Goal: Information Seeking & Learning: Find specific fact

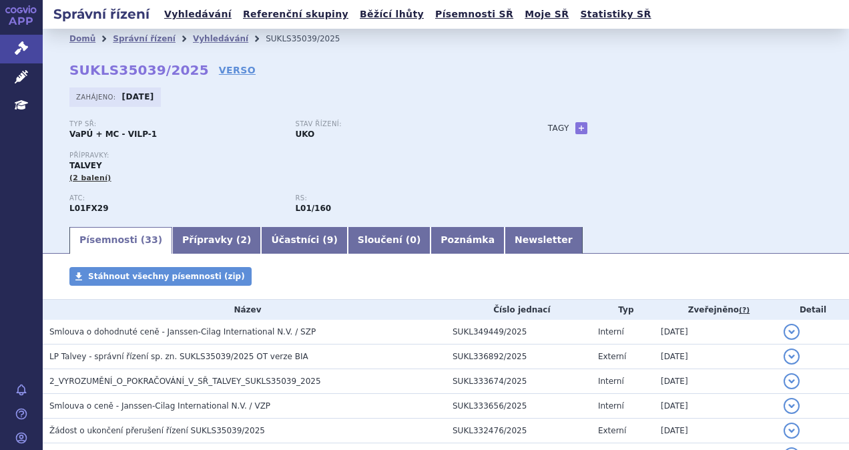
click at [202, 80] on div "Domů Správní řízení Vyhledávání SUKLS35039/2025 SUKLS35039/2025 VERSO [GEOGRAPH…" at bounding box center [446, 137] width 807 height 176
click at [220, 69] on link "VERSO" at bounding box center [237, 69] width 37 height 13
click at [193, 23] on link "Vyhledávání" at bounding box center [197, 14] width 75 height 18
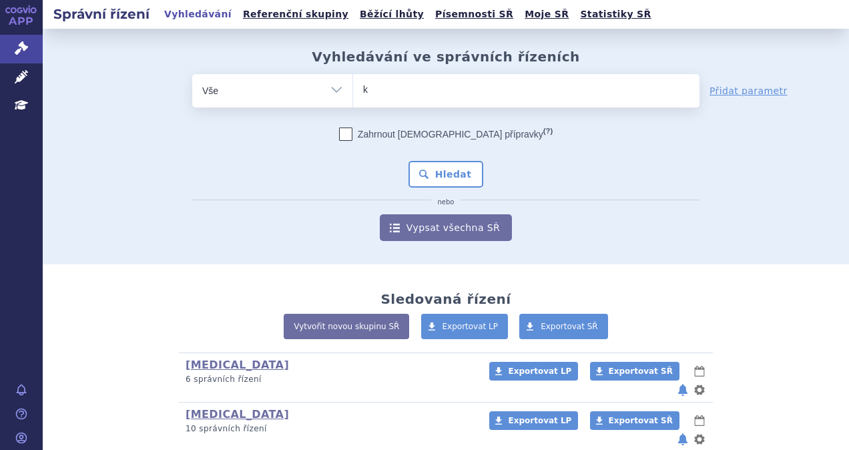
type input "ke"
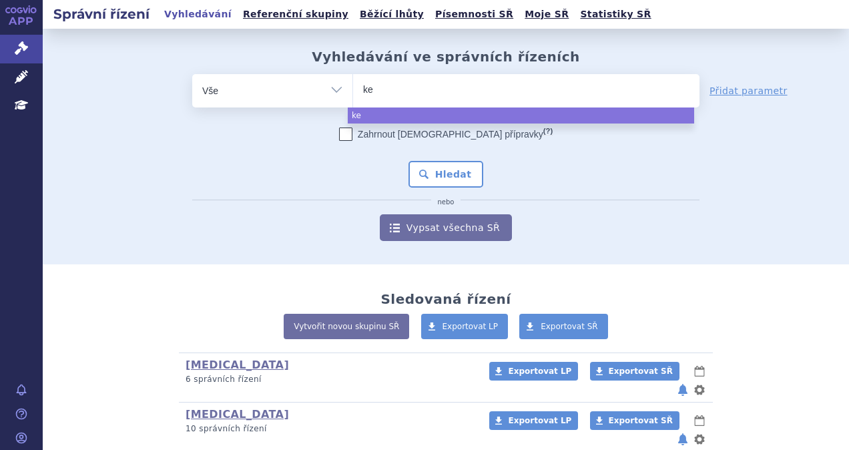
type input "key"
type input "keyt"
type input "keytr"
type input "keytrud"
type input "keytruda"
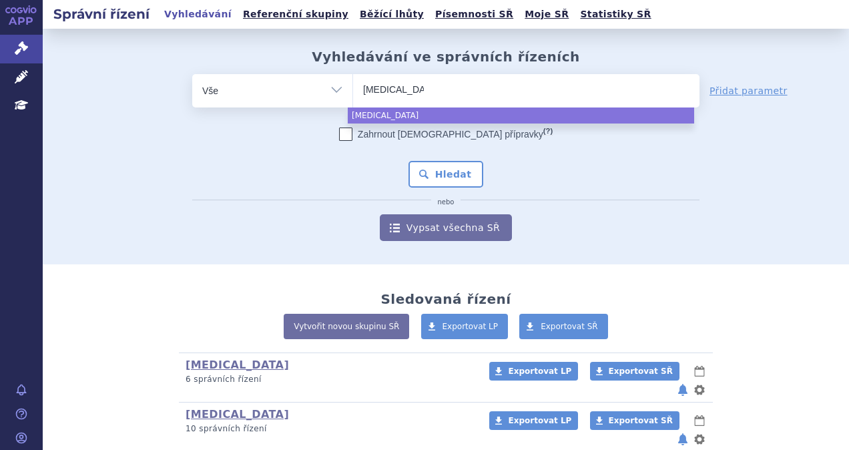
select select "keytruda"
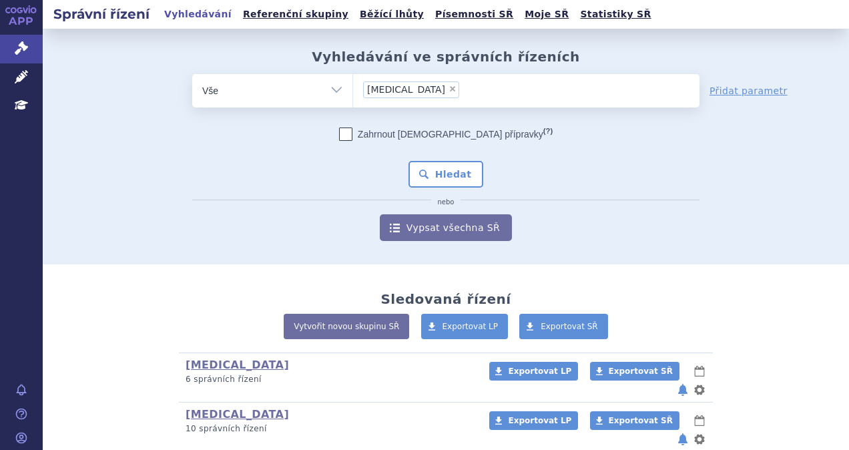
click at [443, 188] on div "Zahrnout bratrské přípravky (?) Hledat nebo Vypsat všechna SŘ" at bounding box center [445, 185] width 507 height 114
click at [442, 178] on button "Hledat" at bounding box center [446, 174] width 75 height 27
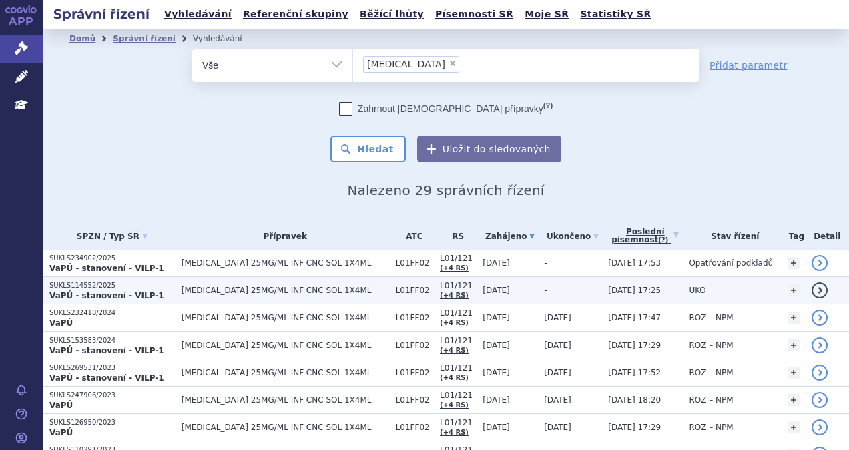
click at [284, 291] on span "KEYTRUDA 25MG/ML INF CNC SOL 1X4ML" at bounding box center [286, 290] width 208 height 9
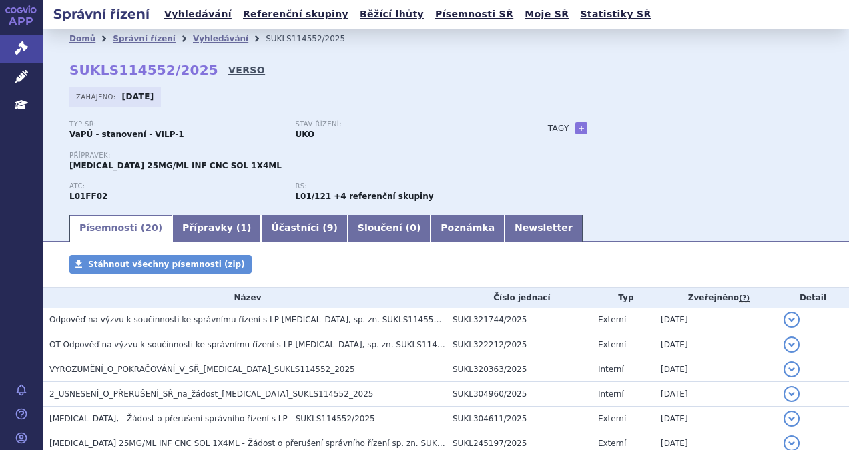
click at [228, 67] on link "VERSO" at bounding box center [246, 69] width 37 height 13
click at [194, 15] on link "Vyhledávání" at bounding box center [197, 14] width 75 height 18
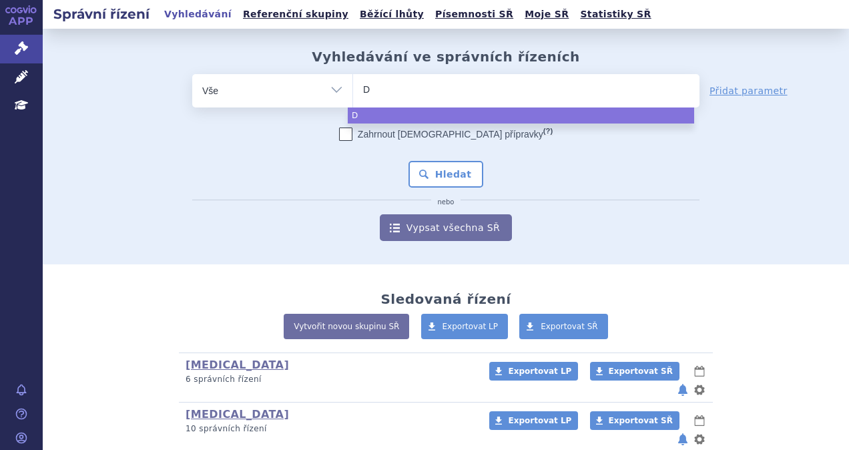
type input "Da"
type input "Dar"
type input "Darza"
type input "Darzale"
type input "[MEDICAL_DATA]"
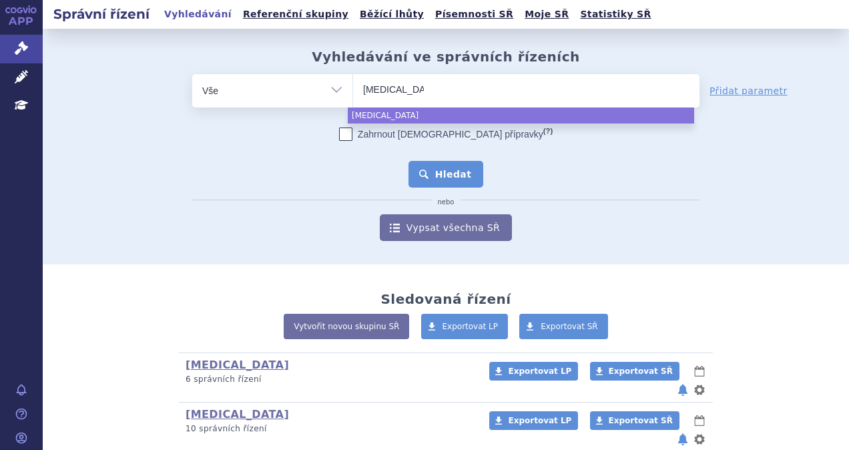
select select "Darzalex"
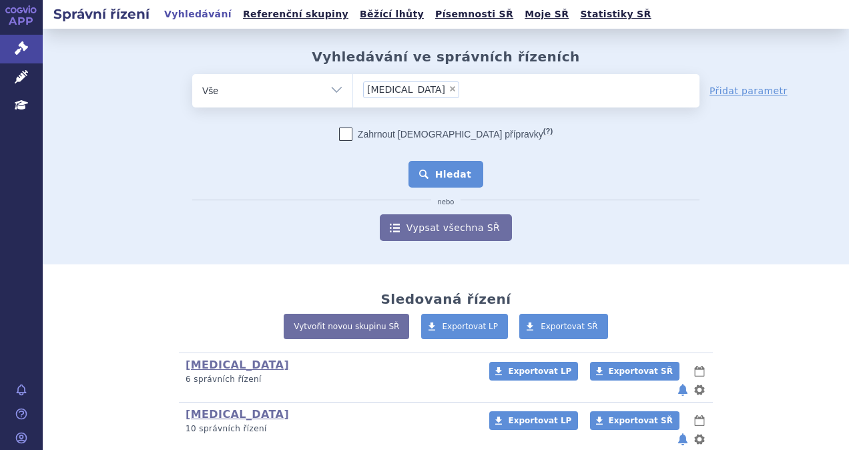
click at [431, 171] on button "Hledat" at bounding box center [446, 174] width 75 height 27
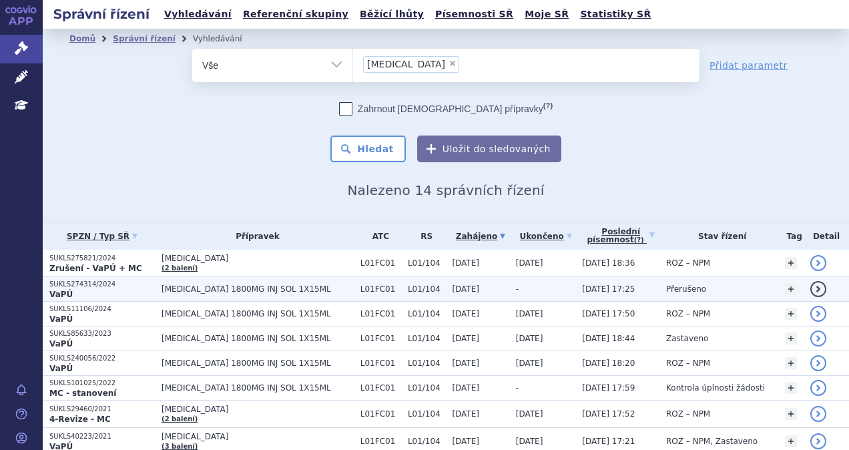
click at [257, 284] on span "[MEDICAL_DATA] 1800MG INJ SOL 1X15ML" at bounding box center [258, 288] width 192 height 9
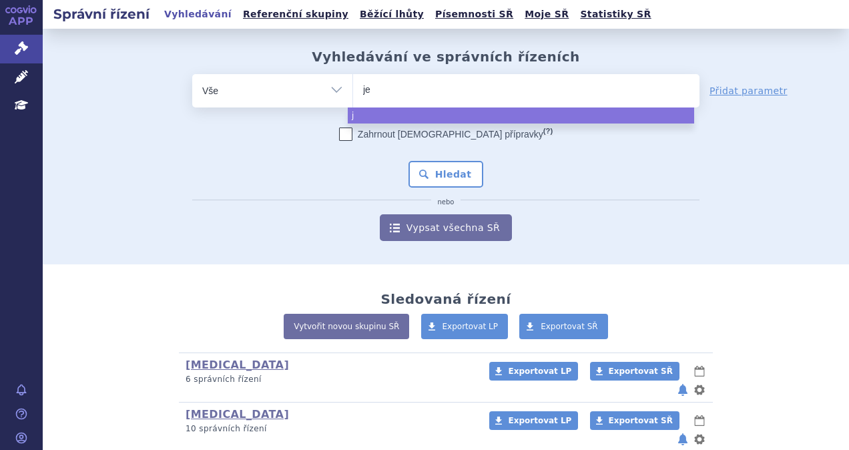
type input "jem"
type input "jempe"
type input "jemperl"
type input "jemperli"
select select "jemperli"
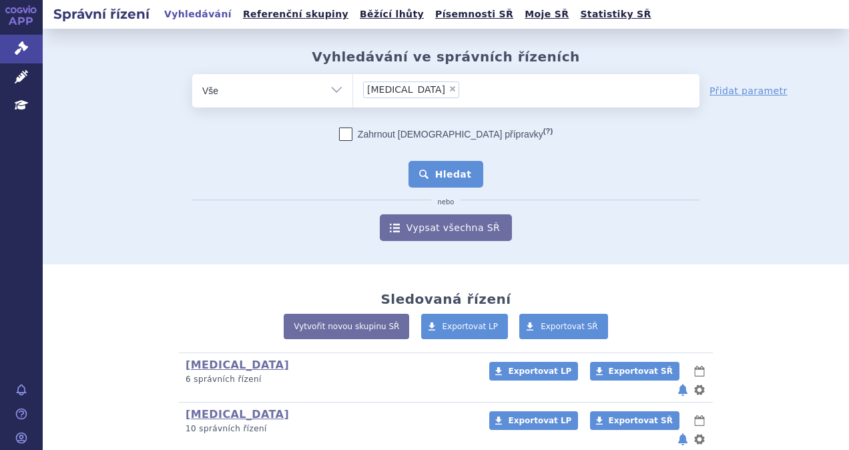
click at [449, 176] on button "Hledat" at bounding box center [446, 174] width 75 height 27
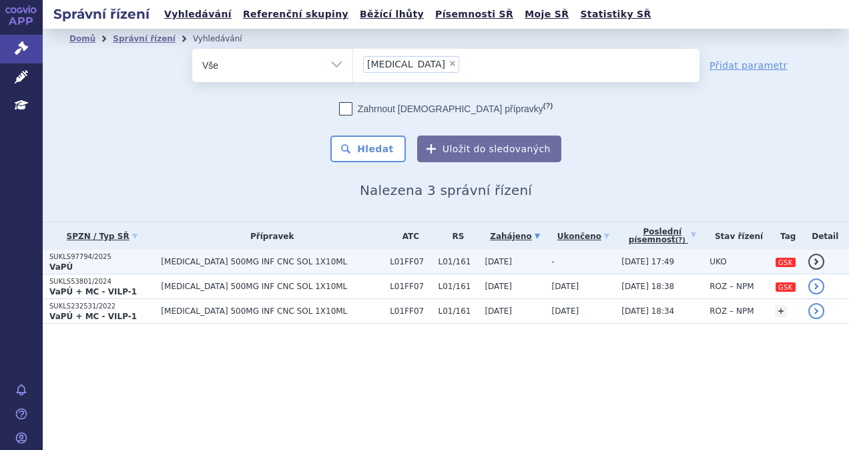
click at [302, 254] on td "[MEDICAL_DATA] 500MG INF CNC SOL 1X10ML" at bounding box center [268, 262] width 229 height 25
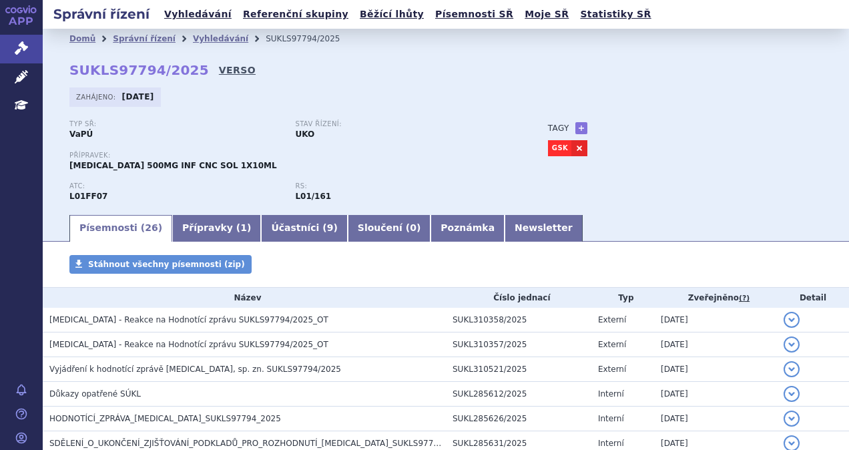
click at [220, 74] on link "VERSO" at bounding box center [237, 69] width 37 height 13
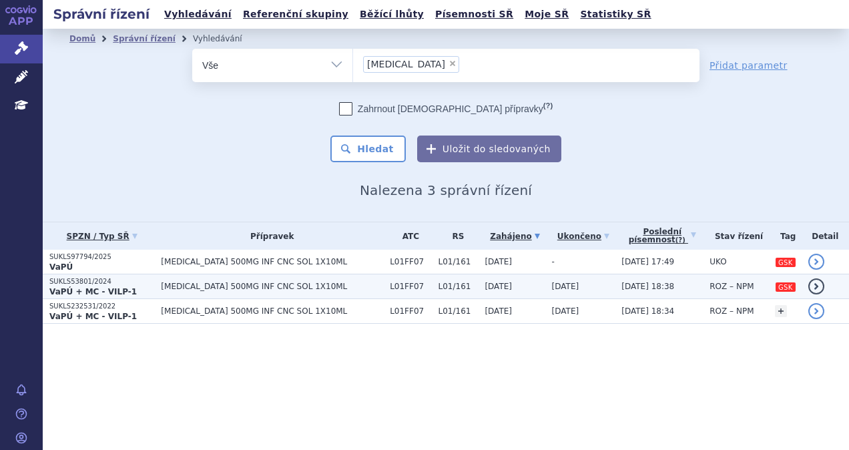
click at [104, 287] on strong "VaPÚ + MC - VILP-1" at bounding box center [92, 291] width 87 height 9
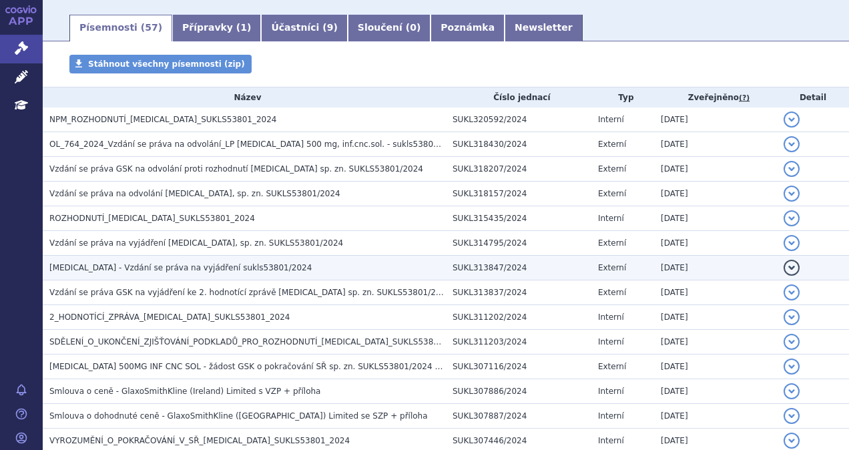
scroll to position [267, 0]
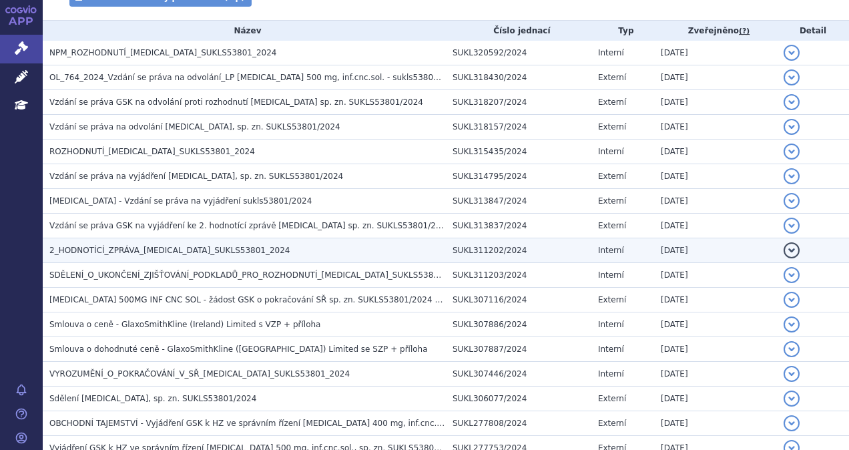
click at [207, 250] on span "2_HODNOTÍCÍ_ZPRÁVA_[MEDICAL_DATA]_SUKLS53801_2024" at bounding box center [169, 250] width 241 height 9
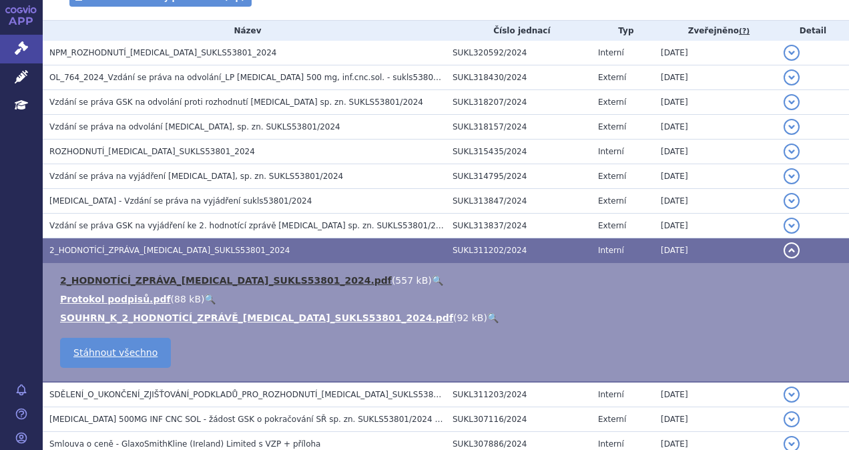
click at [207, 277] on link "2_HODNOTÍCÍ_ZPRÁVA_[MEDICAL_DATA]_SUKLS53801_2024.pdf" at bounding box center [226, 280] width 332 height 11
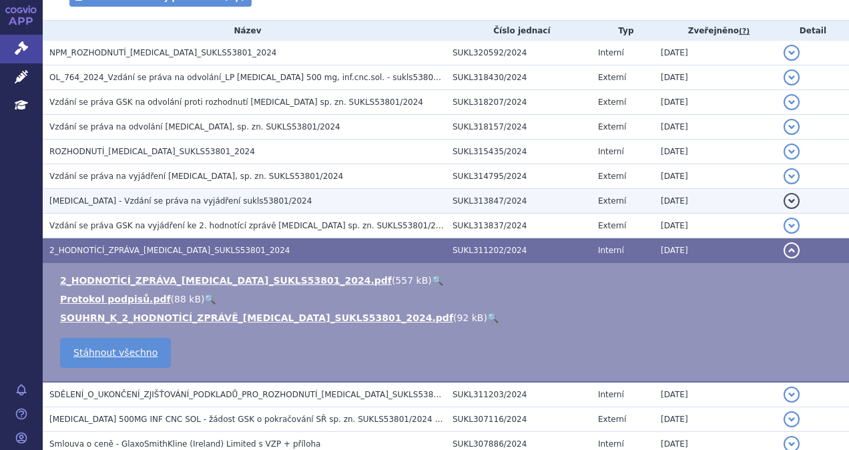
click at [174, 206] on h3 "[MEDICAL_DATA] - Vzdání se práva na vyjádření sukls53801/2024" at bounding box center [247, 200] width 397 height 13
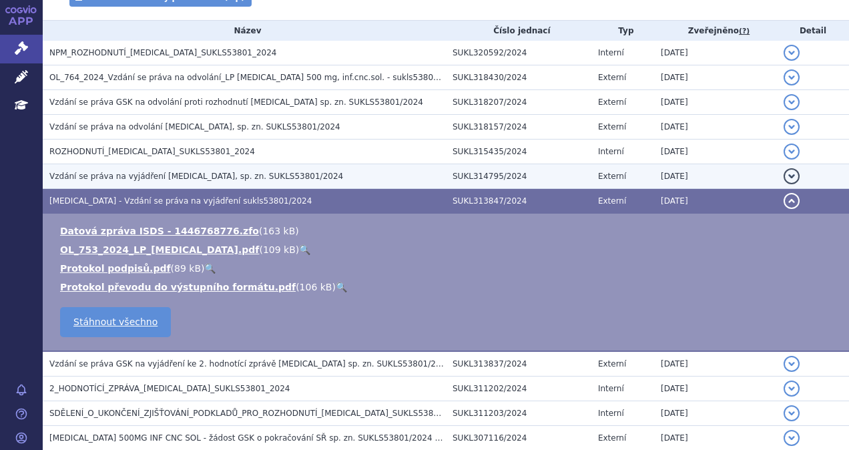
click at [177, 178] on span "Vzdání se práva na vyjádření [MEDICAL_DATA], sp. zn. SUKLS53801/2024" at bounding box center [196, 176] width 294 height 9
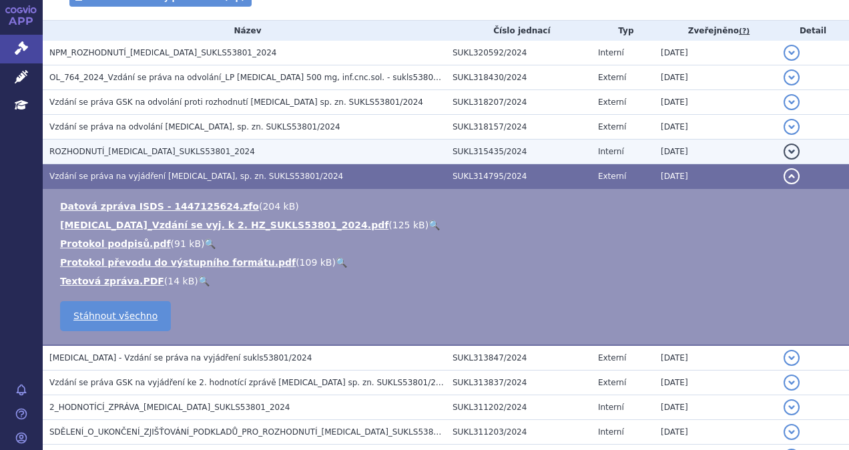
click at [179, 152] on span "ROZHODNUTÍ_[MEDICAL_DATA]_SUKLS53801_2024" at bounding box center [152, 151] width 206 height 9
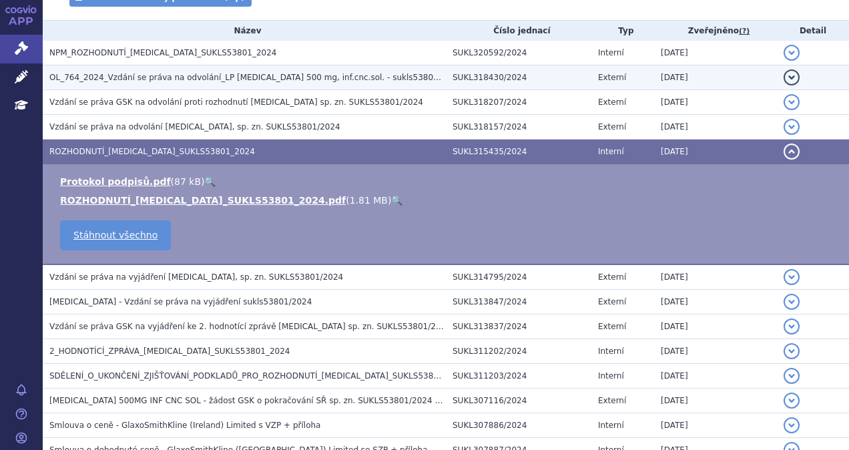
scroll to position [200, 0]
